Goal: Obtain resource: Download file/media

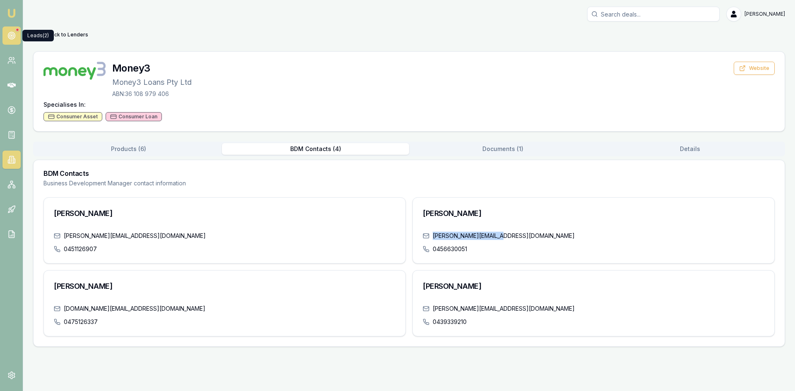
click at [13, 29] on link at bounding box center [11, 35] width 18 height 18
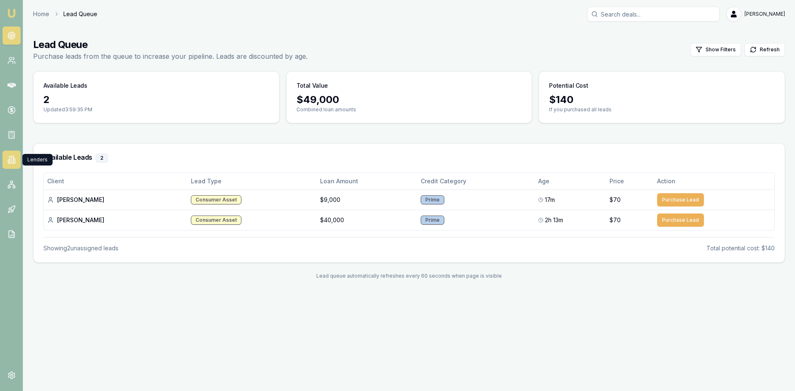
click at [16, 164] on link at bounding box center [11, 160] width 18 height 18
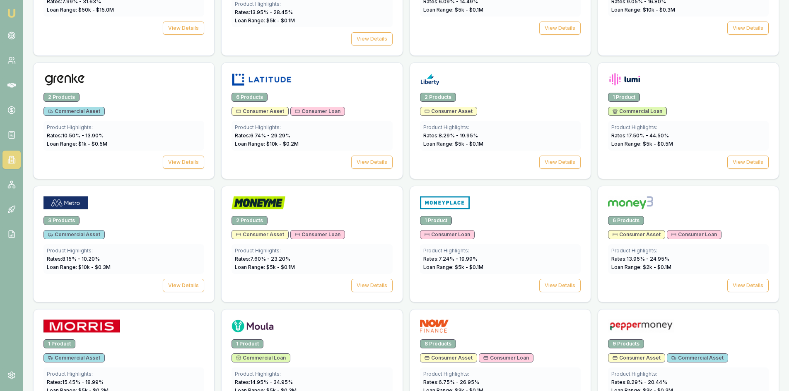
scroll to position [745, 0]
click at [363, 279] on button "View Details" at bounding box center [371, 285] width 41 height 13
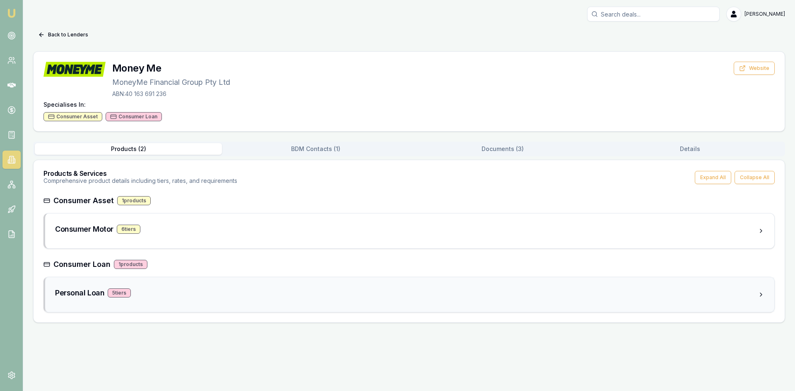
click at [95, 293] on h3 "Personal Loan" at bounding box center [79, 293] width 49 height 12
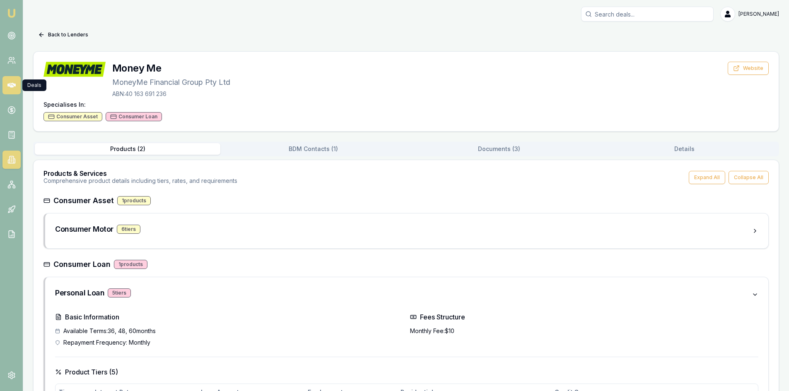
click at [13, 87] on icon at bounding box center [11, 85] width 8 height 5
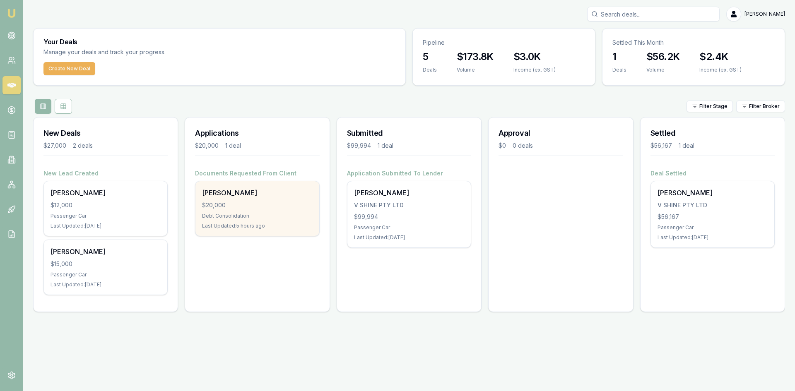
click at [211, 203] on div "$20,000" at bounding box center [257, 205] width 110 height 8
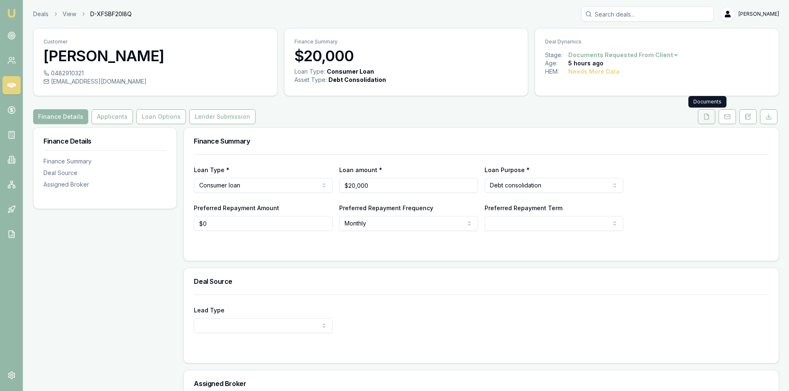
click at [710, 117] on button at bounding box center [706, 116] width 17 height 15
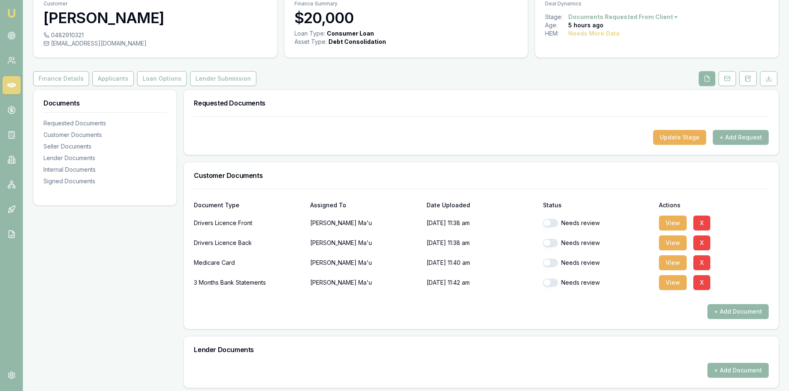
scroll to position [83, 0]
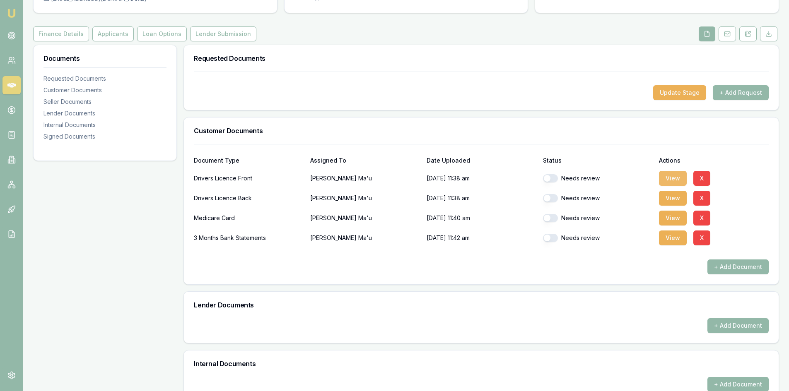
click at [670, 177] on button "View" at bounding box center [673, 178] width 28 height 15
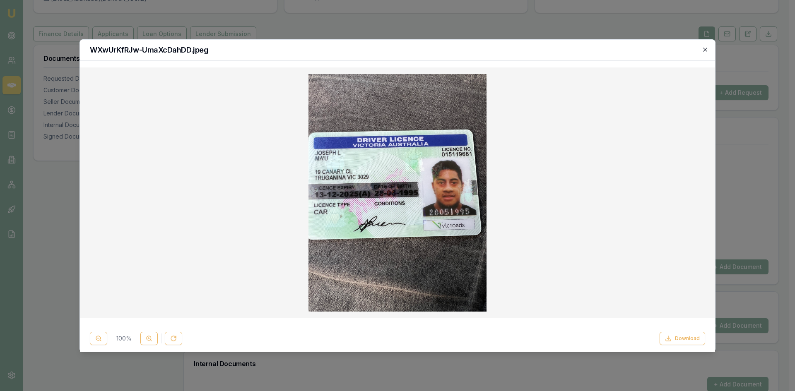
click at [707, 52] on icon "button" at bounding box center [705, 49] width 7 height 7
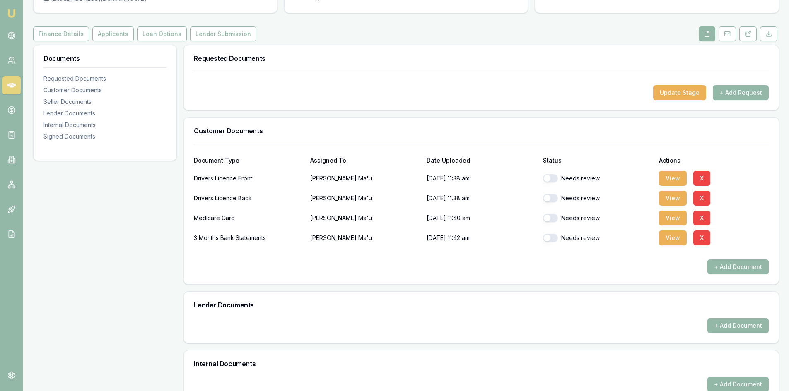
click at [547, 180] on button "button" at bounding box center [550, 178] width 15 height 8
click at [668, 203] on button "View" at bounding box center [673, 198] width 28 height 15
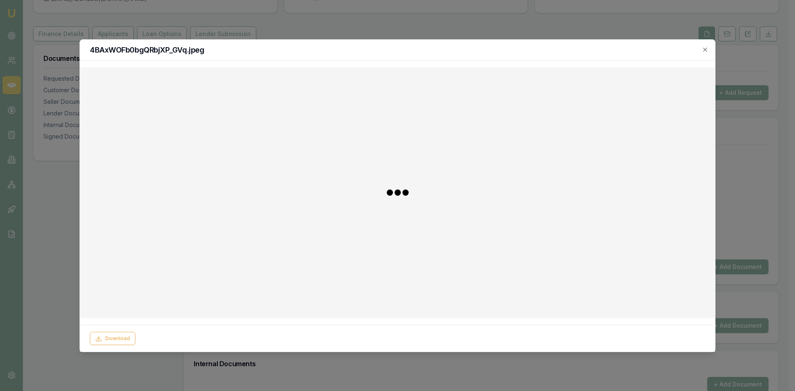
checkbox input "false"
checkbox input "true"
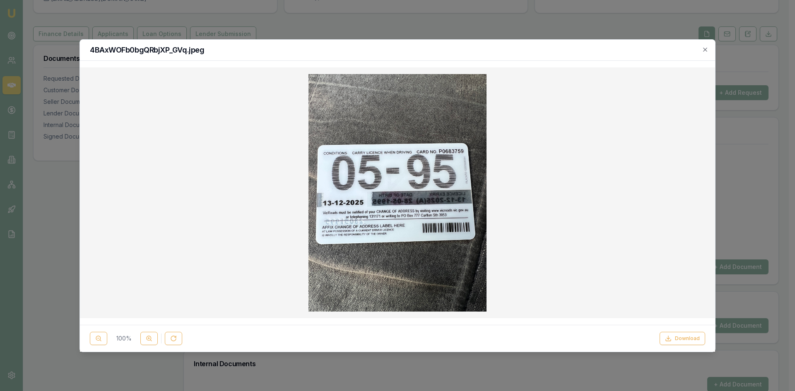
click at [701, 49] on h2 "4BAxWOFb0bgQRbjXP_GVq.jpeg" at bounding box center [397, 49] width 615 height 7
click at [705, 51] on icon "button" at bounding box center [705, 49] width 7 height 7
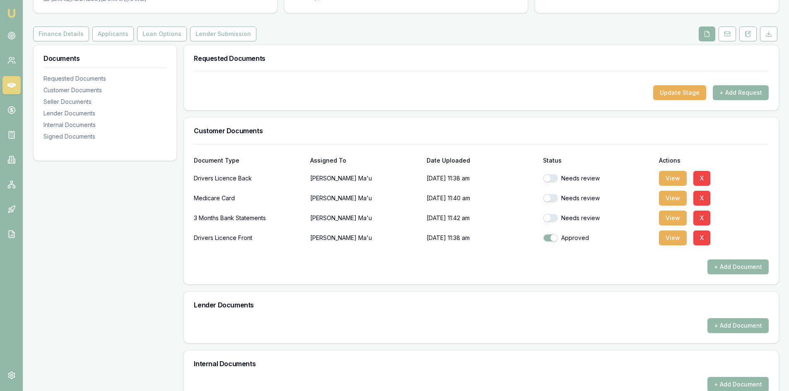
click at [550, 180] on button "button" at bounding box center [550, 178] width 15 height 8
click at [663, 199] on button "View" at bounding box center [673, 198] width 28 height 15
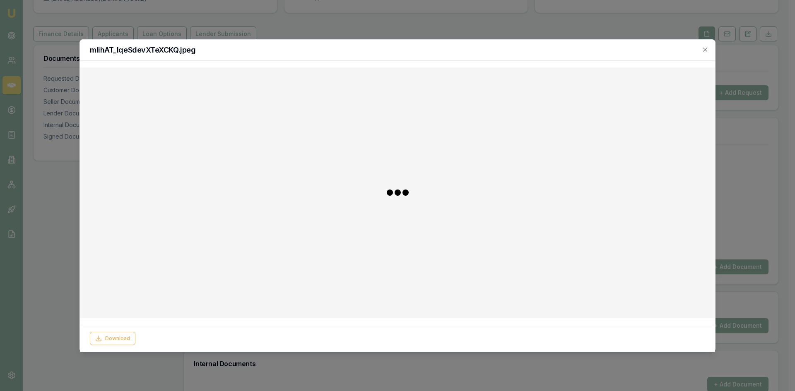
checkbox input "false"
checkbox input "true"
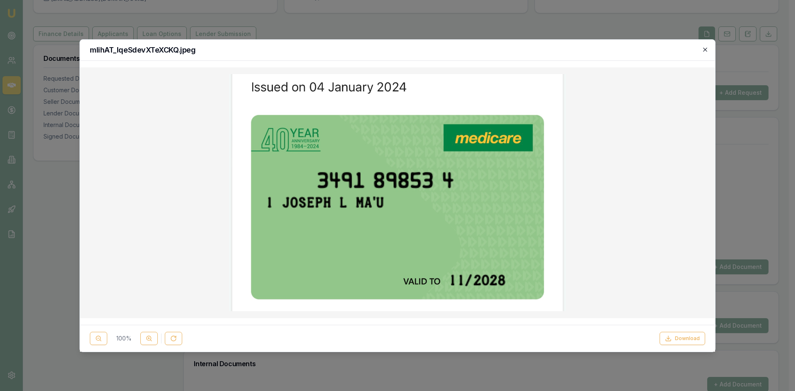
click at [702, 49] on icon "button" at bounding box center [705, 49] width 7 height 7
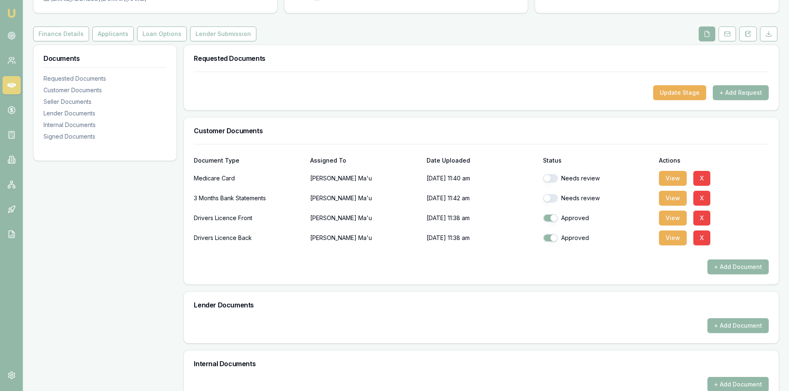
click at [552, 180] on button "button" at bounding box center [550, 178] width 15 height 8
click at [672, 197] on button "View" at bounding box center [673, 198] width 28 height 15
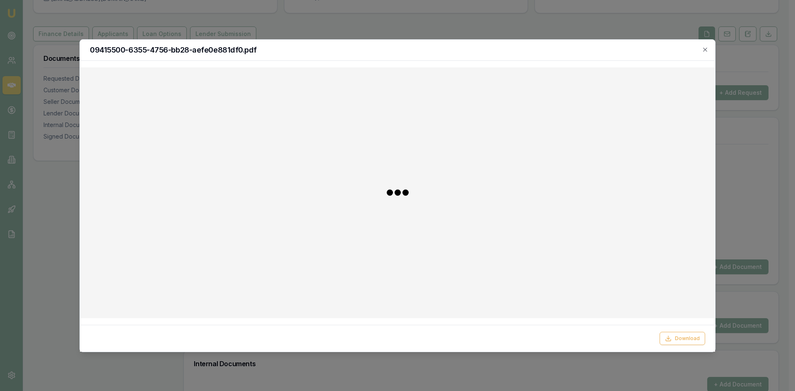
checkbox input "false"
checkbox input "true"
click at [705, 48] on icon "button" at bounding box center [705, 49] width 7 height 7
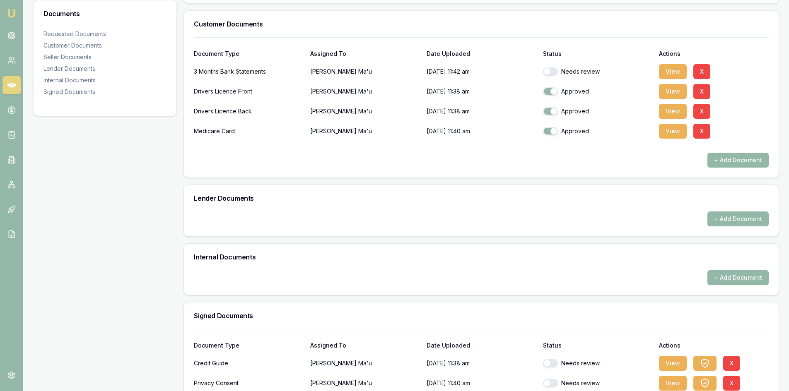
scroll to position [235, 0]
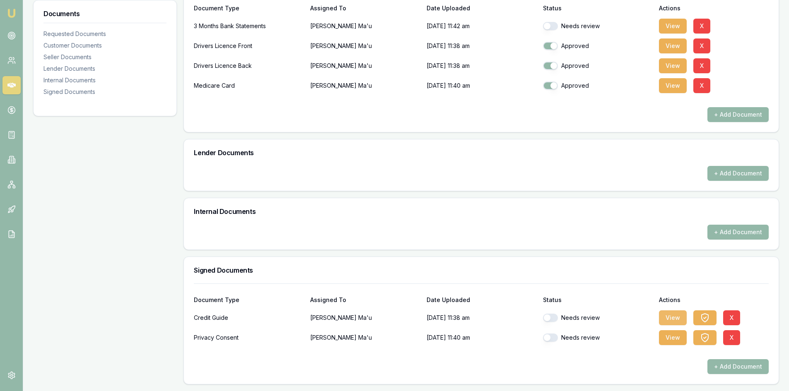
click at [664, 317] on button "View" at bounding box center [673, 318] width 28 height 15
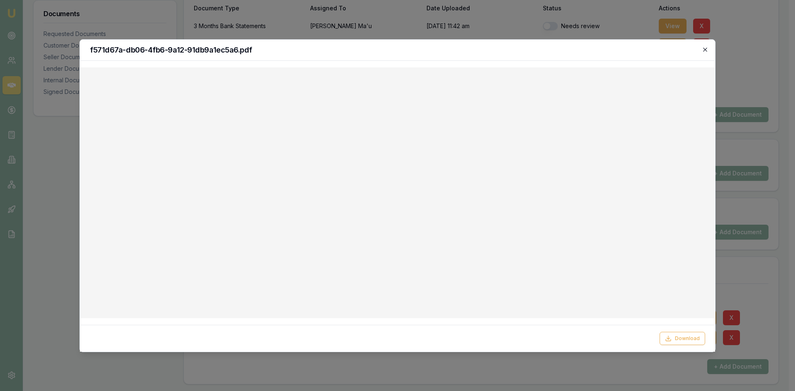
click at [703, 49] on icon "button" at bounding box center [705, 49] width 7 height 7
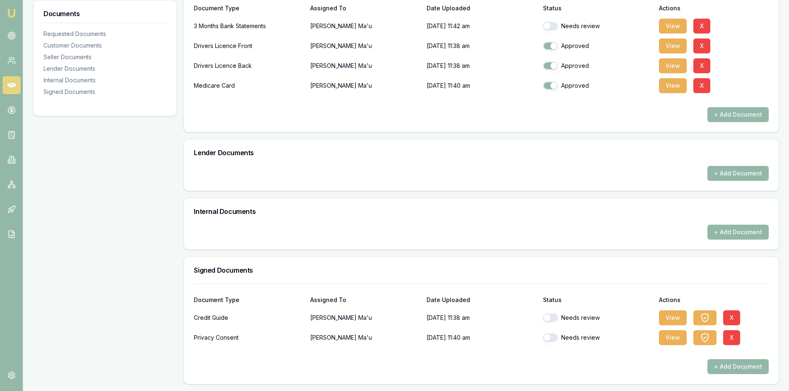
click at [551, 319] on button "button" at bounding box center [550, 318] width 15 height 8
click at [665, 340] on button "View" at bounding box center [673, 337] width 28 height 15
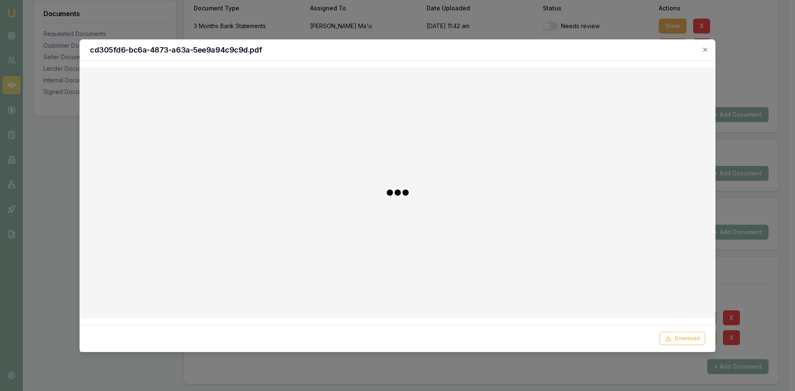
checkbox input "false"
checkbox input "true"
click at [707, 49] on icon "button" at bounding box center [705, 49] width 7 height 7
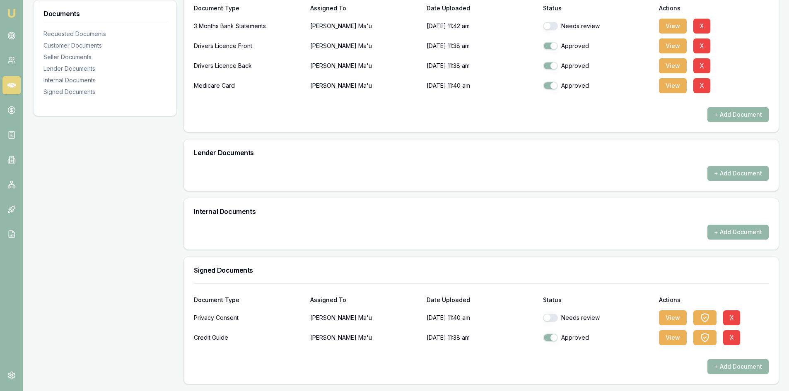
click at [550, 316] on button "button" at bounding box center [550, 318] width 15 height 8
checkbox input "true"
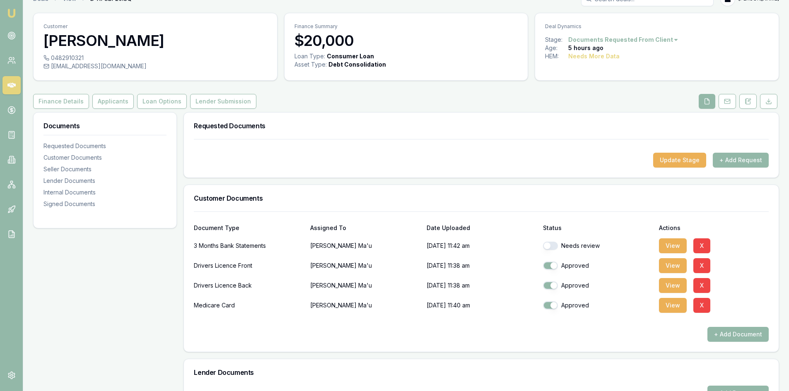
scroll to position [0, 0]
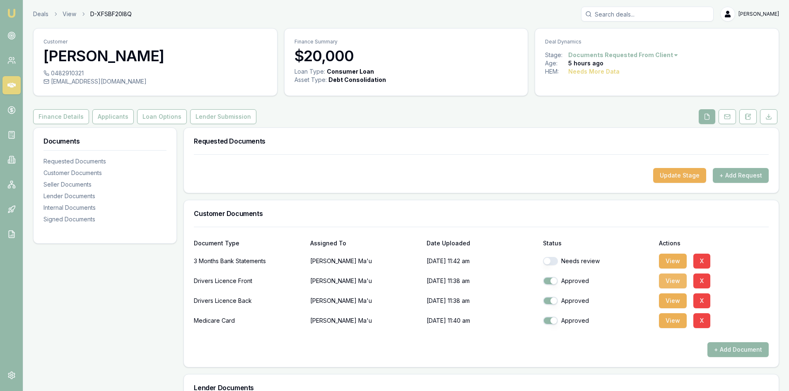
click at [682, 279] on button "View" at bounding box center [673, 281] width 28 height 15
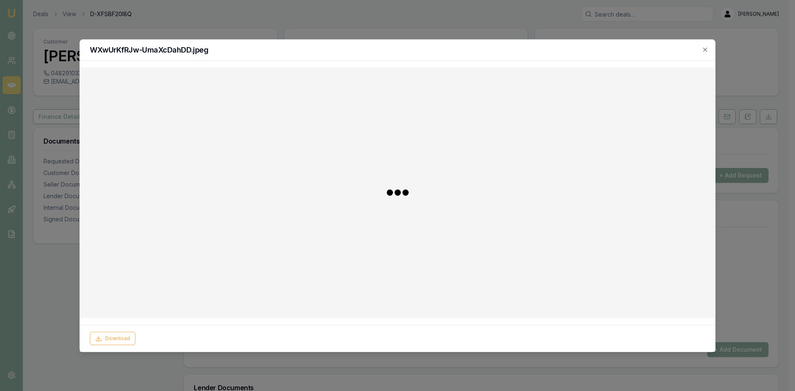
drag, startPoint x: 336, startPoint y: 52, endPoint x: 333, endPoint y: 273, distance: 220.7
click at [333, 273] on div "WXwUrKfRJw-UmaXcDahDD.jpeg Download Close" at bounding box center [397, 195] width 636 height 313
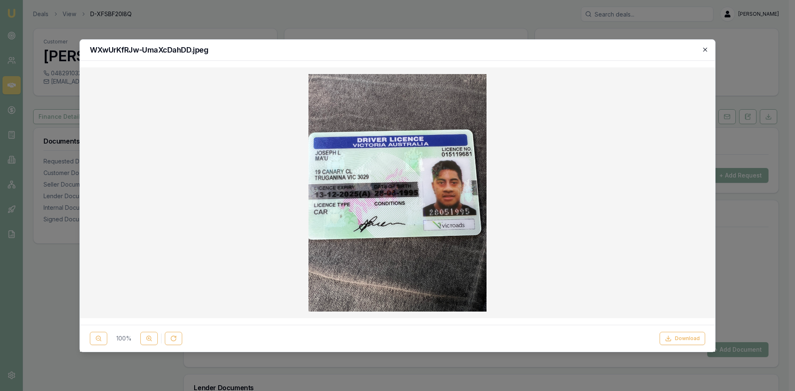
click at [706, 47] on icon "button" at bounding box center [705, 49] width 7 height 7
